Goal: Information Seeking & Learning: Learn about a topic

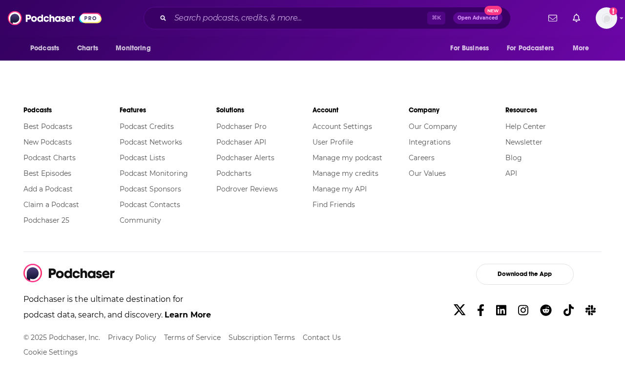
scroll to position [1568, 0]
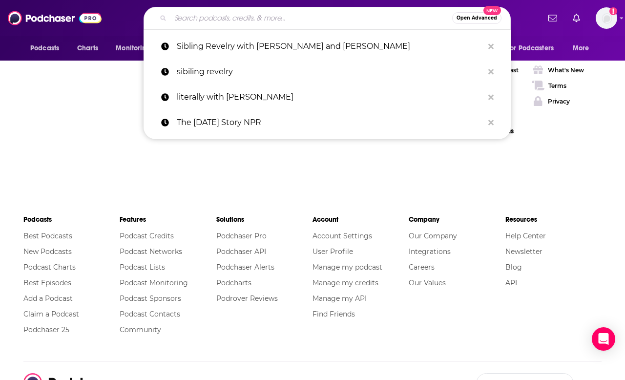
click at [261, 19] on input "Search podcasts, credits, & more..." at bounding box center [311, 18] width 282 height 16
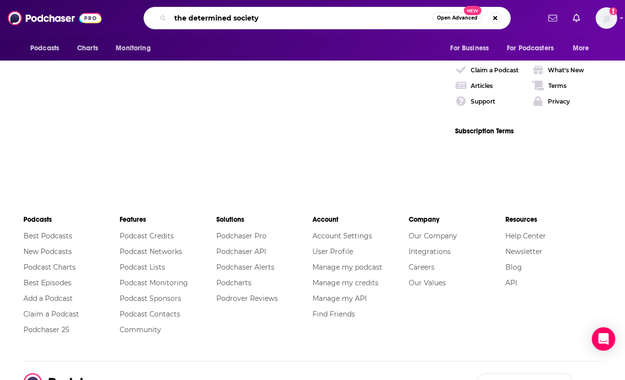
type input "the determined society"
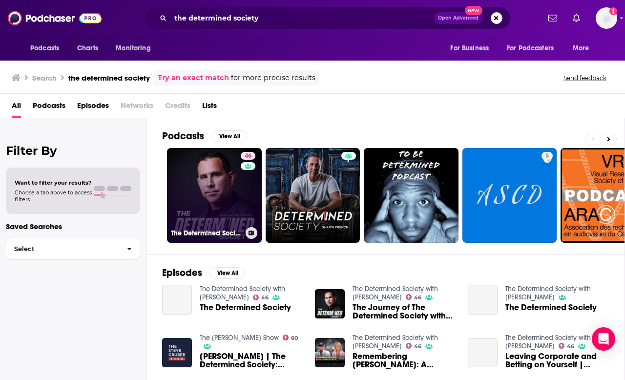
click at [234, 199] on link "46 The Determined Society with Shawn French" at bounding box center [214, 195] width 95 height 95
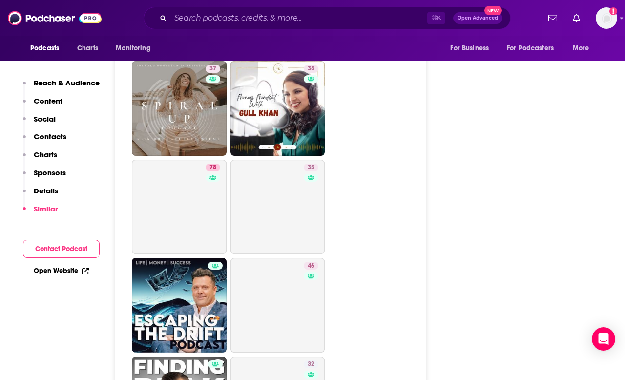
scroll to position [2447, 0]
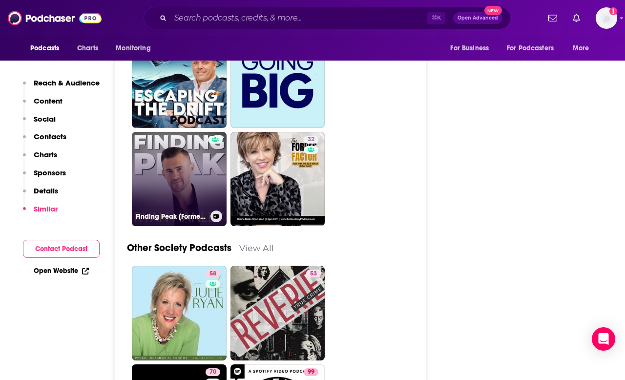
click at [58, 137] on p "Contacts" at bounding box center [50, 136] width 33 height 9
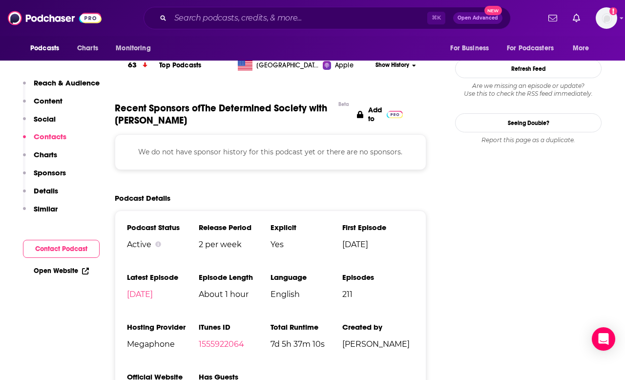
scroll to position [707, 0]
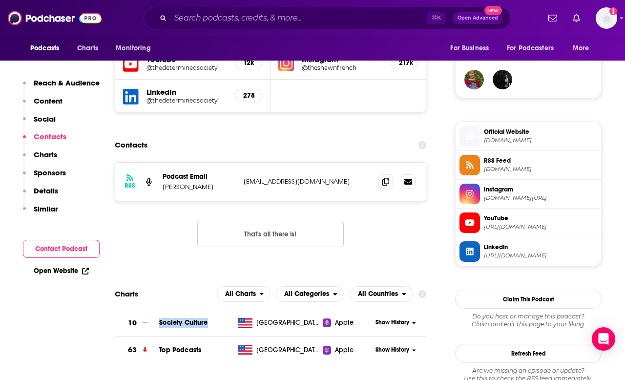
click at [385, 184] on icon at bounding box center [385, 182] width 7 height 8
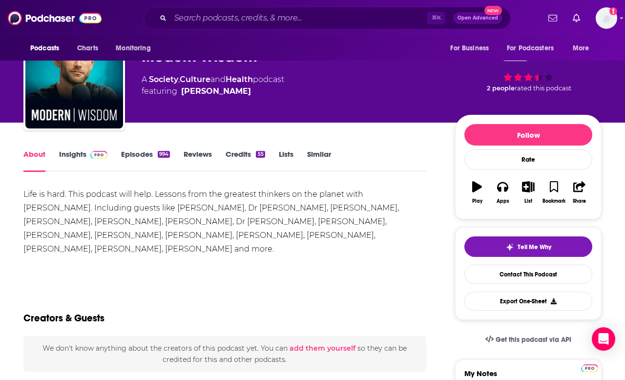
scroll to position [44, 0]
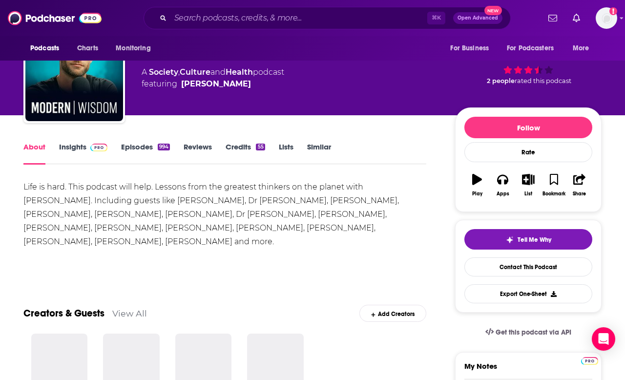
click at [70, 146] on link "Insights" at bounding box center [83, 153] width 48 height 22
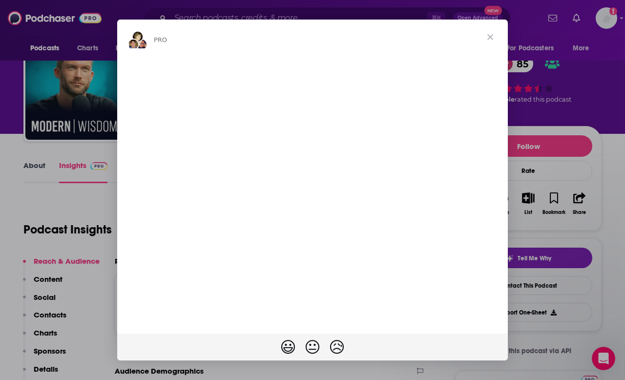
scroll to position [46, 0]
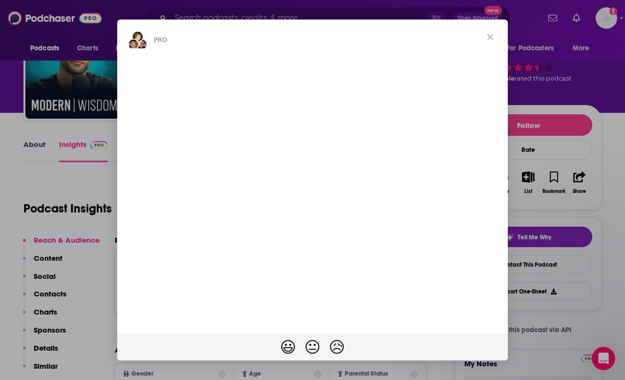
click at [492, 34] on span "Close" at bounding box center [489, 37] width 35 height 35
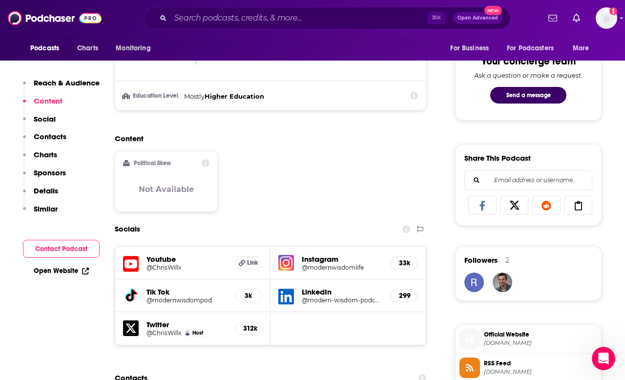
scroll to position [682, 0]
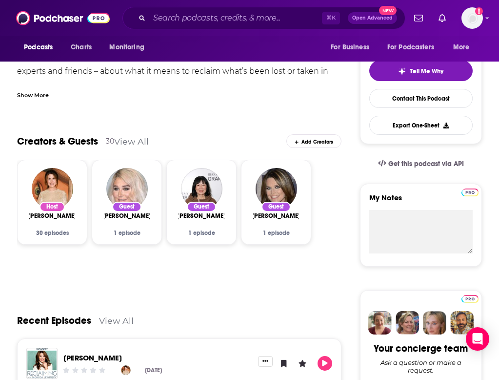
scroll to position [51, 0]
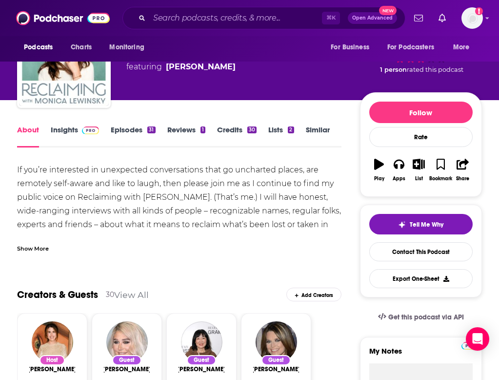
click at [133, 129] on link "Episodes 31" at bounding box center [133, 136] width 44 height 22
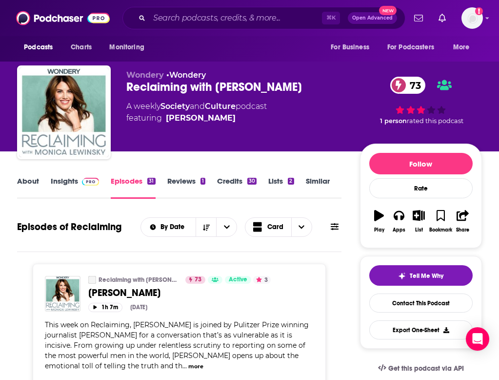
click at [225, 180] on link "Credits 30" at bounding box center [237, 187] width 40 height 22
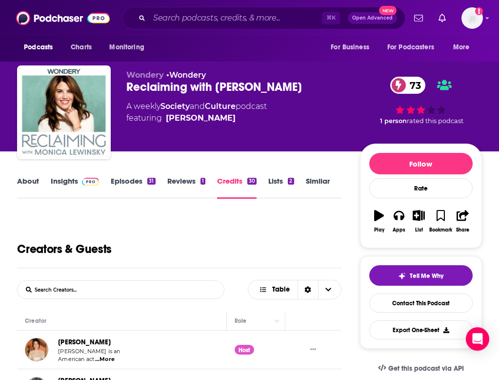
click at [53, 180] on link "Insights" at bounding box center [75, 187] width 48 height 22
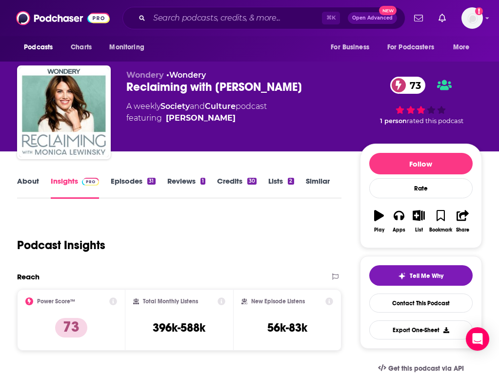
click at [32, 180] on link "About" at bounding box center [28, 187] width 22 height 22
